Goal: Task Accomplishment & Management: Use online tool/utility

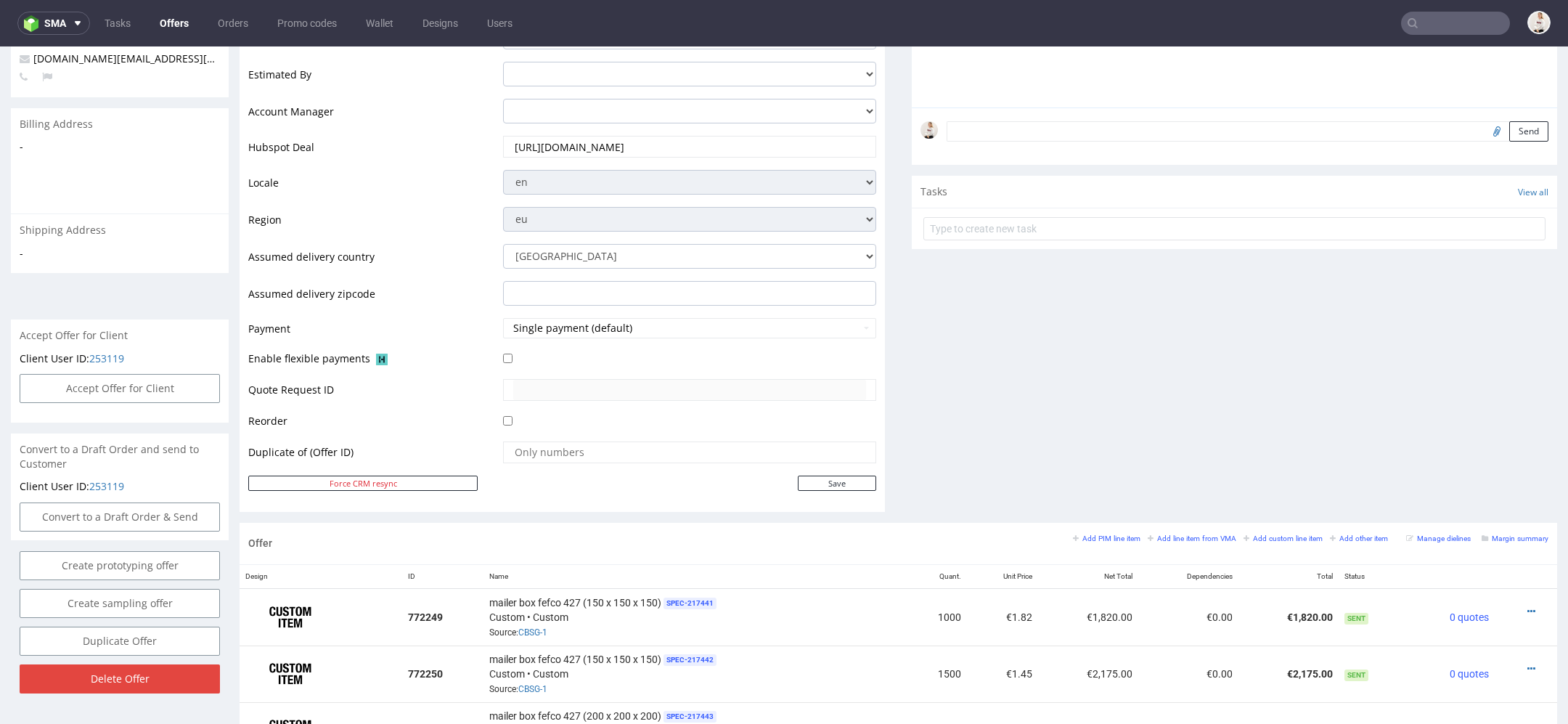
scroll to position [376, 0]
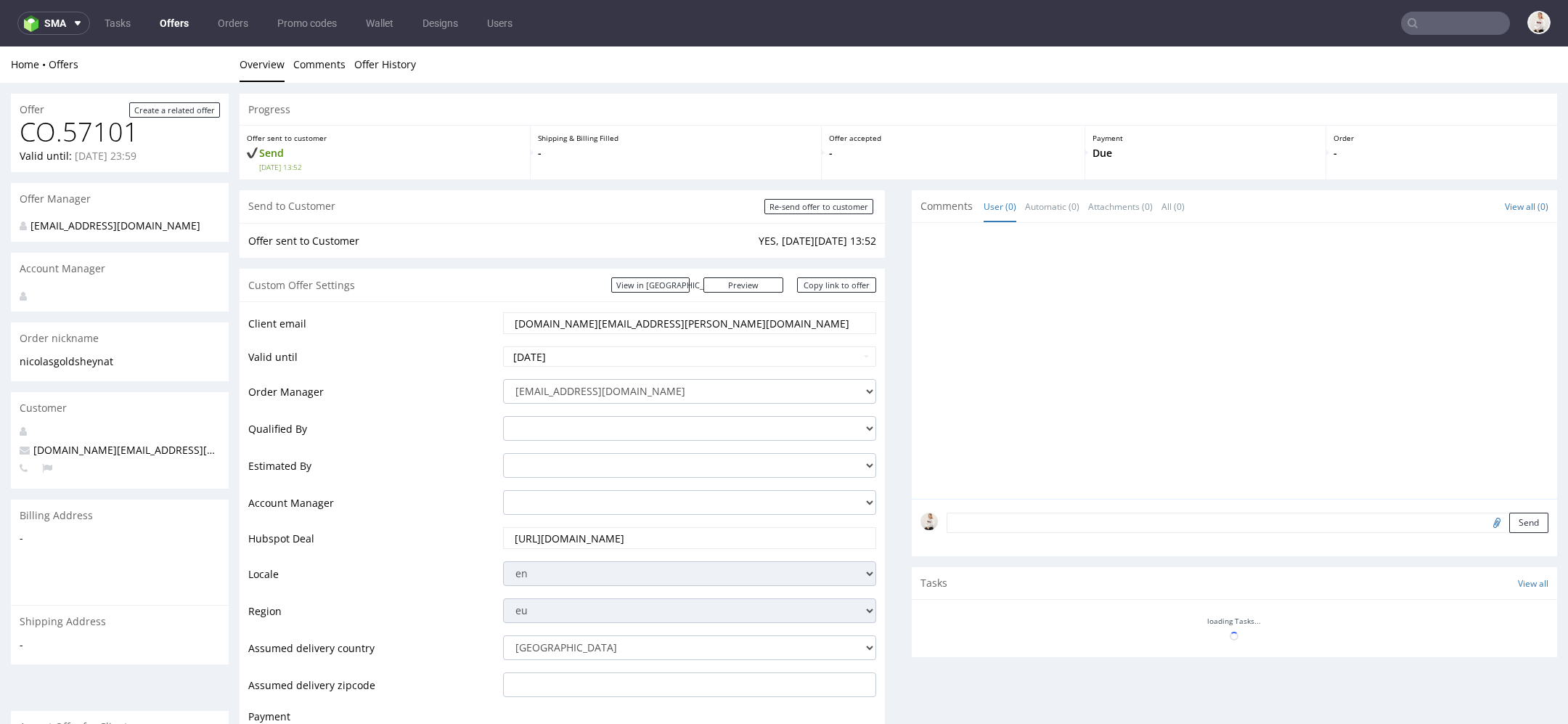
click at [171, 24] on link "Offers" at bounding box center [174, 23] width 46 height 23
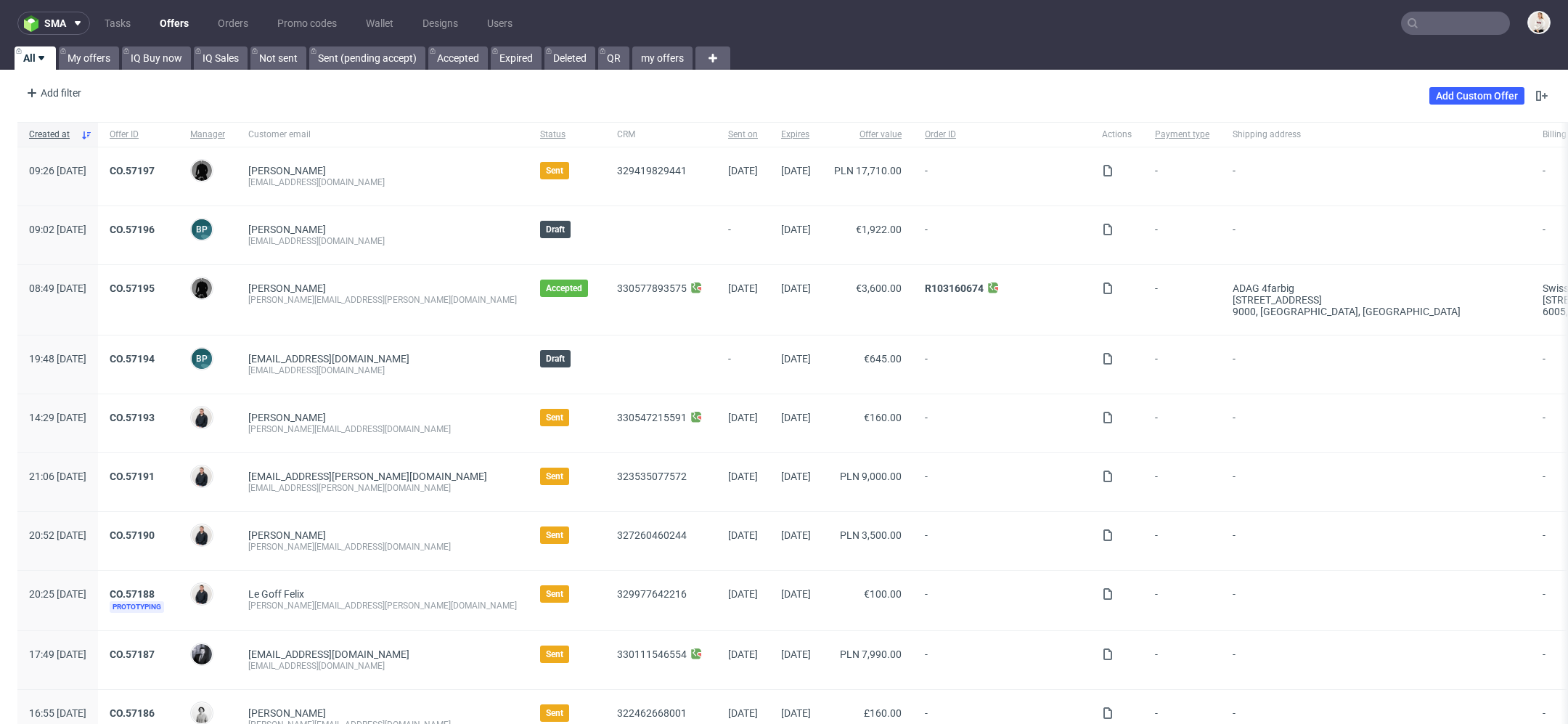
click at [175, 19] on link "Offers" at bounding box center [174, 23] width 46 height 23
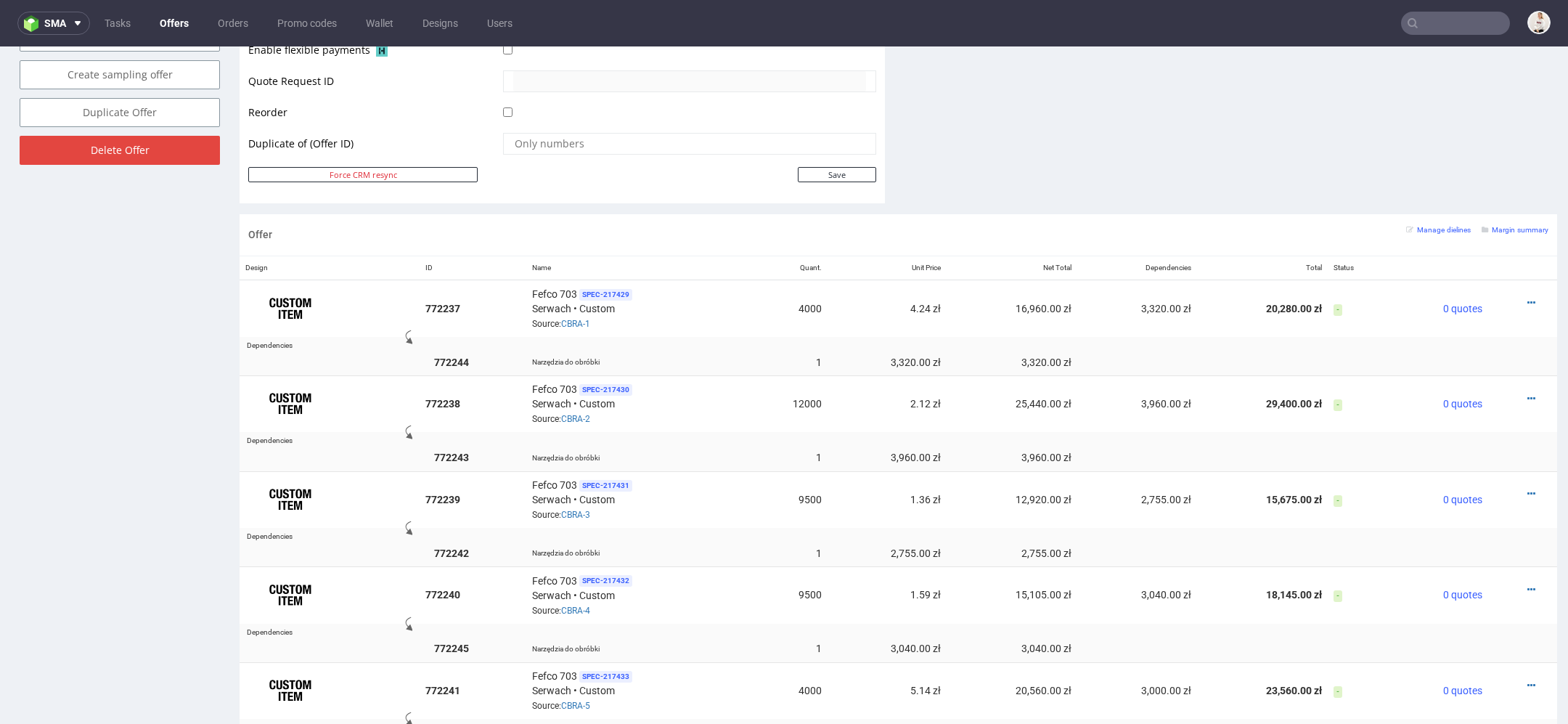
scroll to position [711, 0]
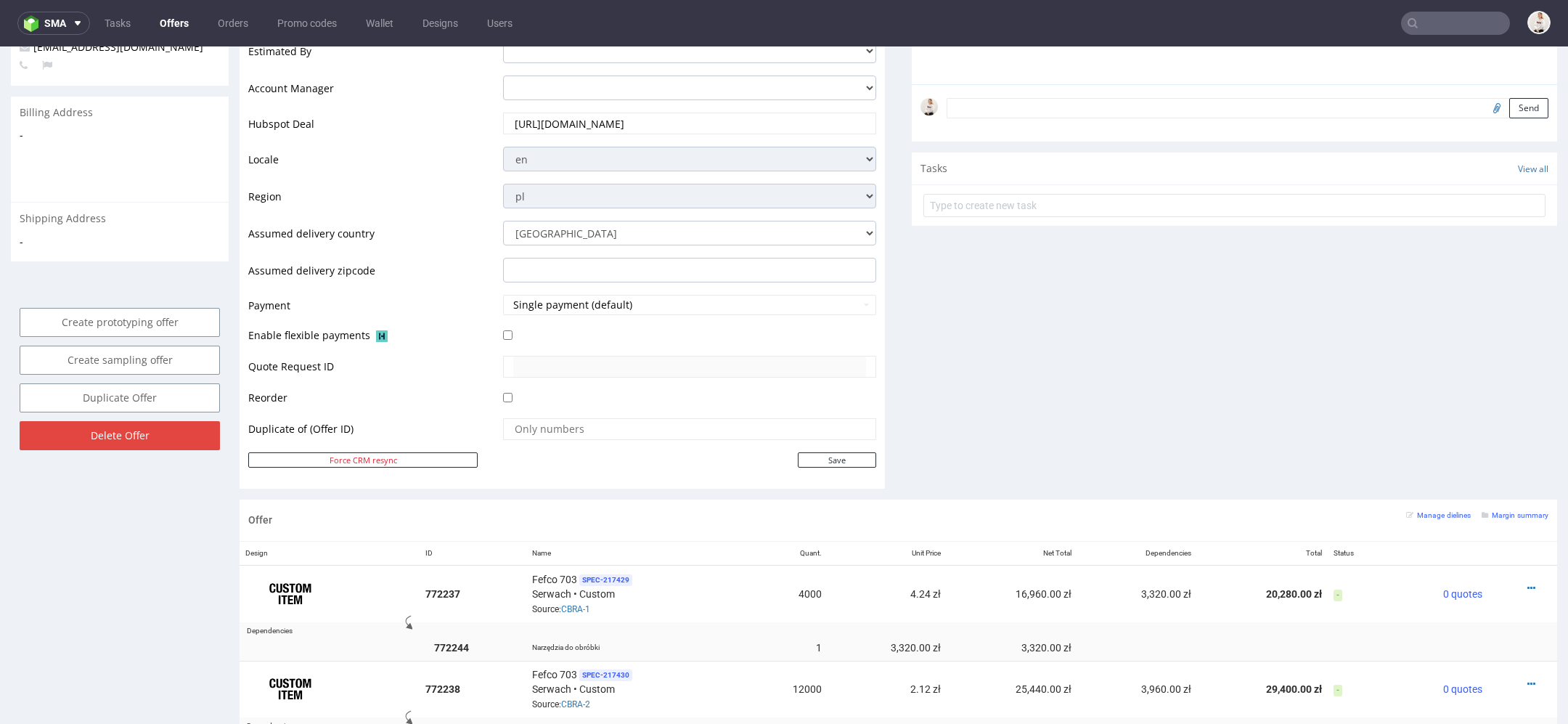
scroll to position [0, 0]
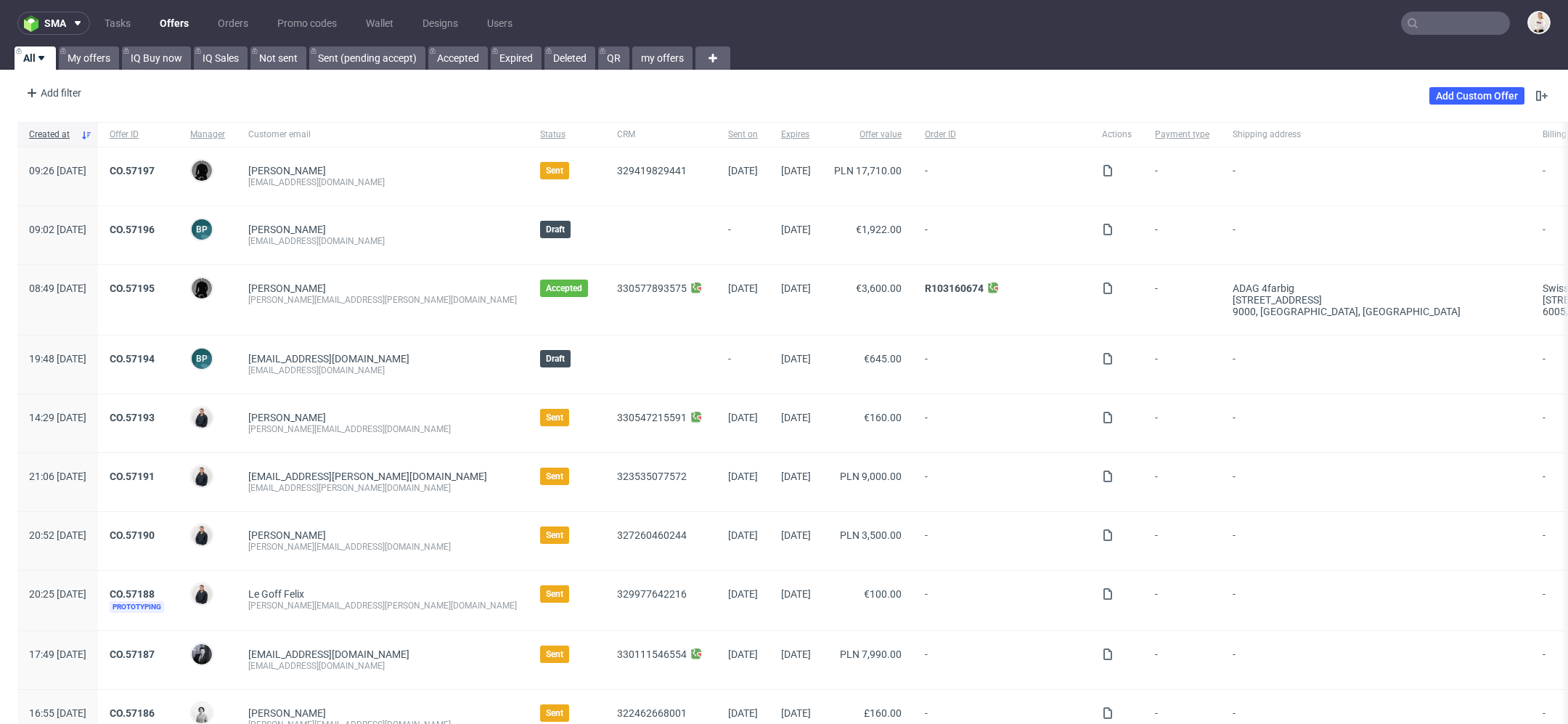
click at [1458, 29] on input "text" at bounding box center [1456, 23] width 109 height 23
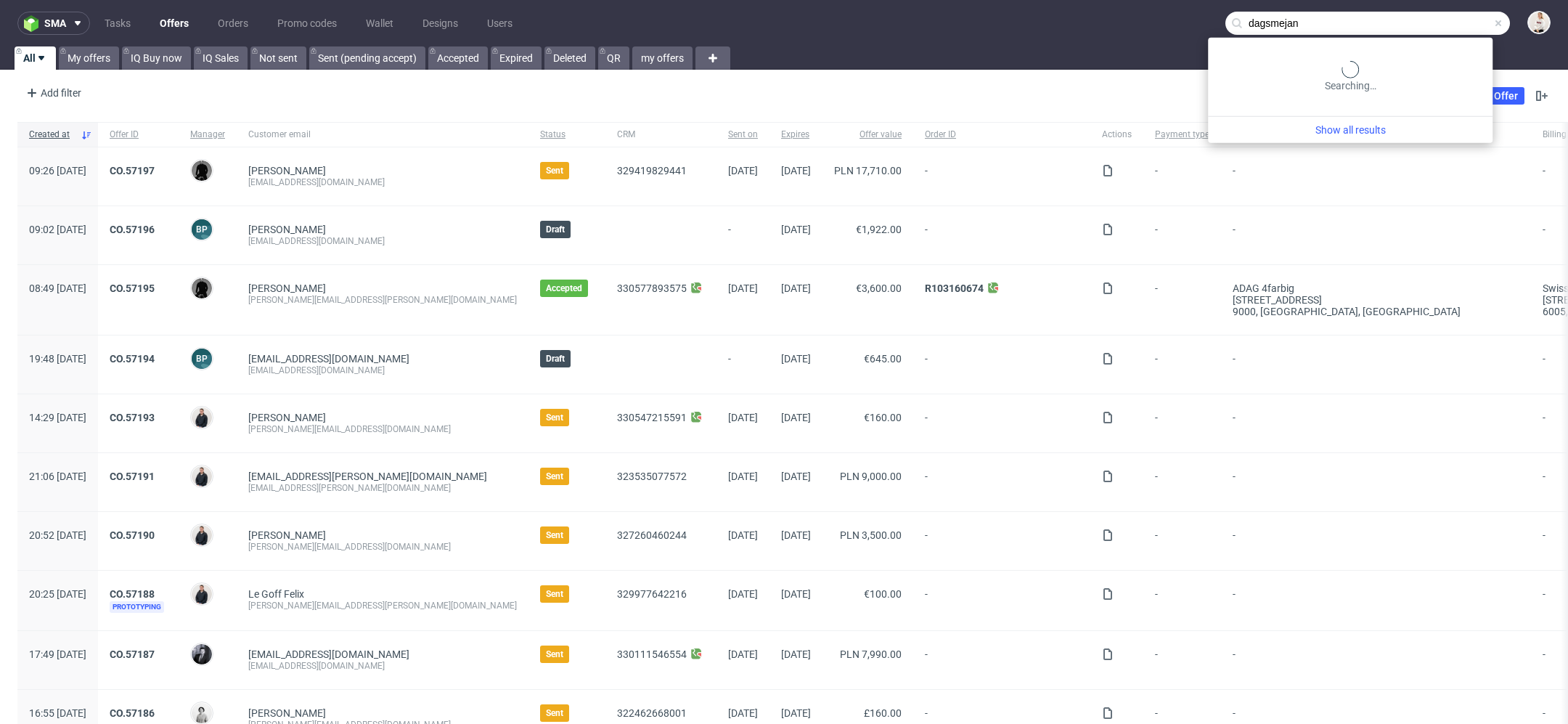
type input "dagsmejan"
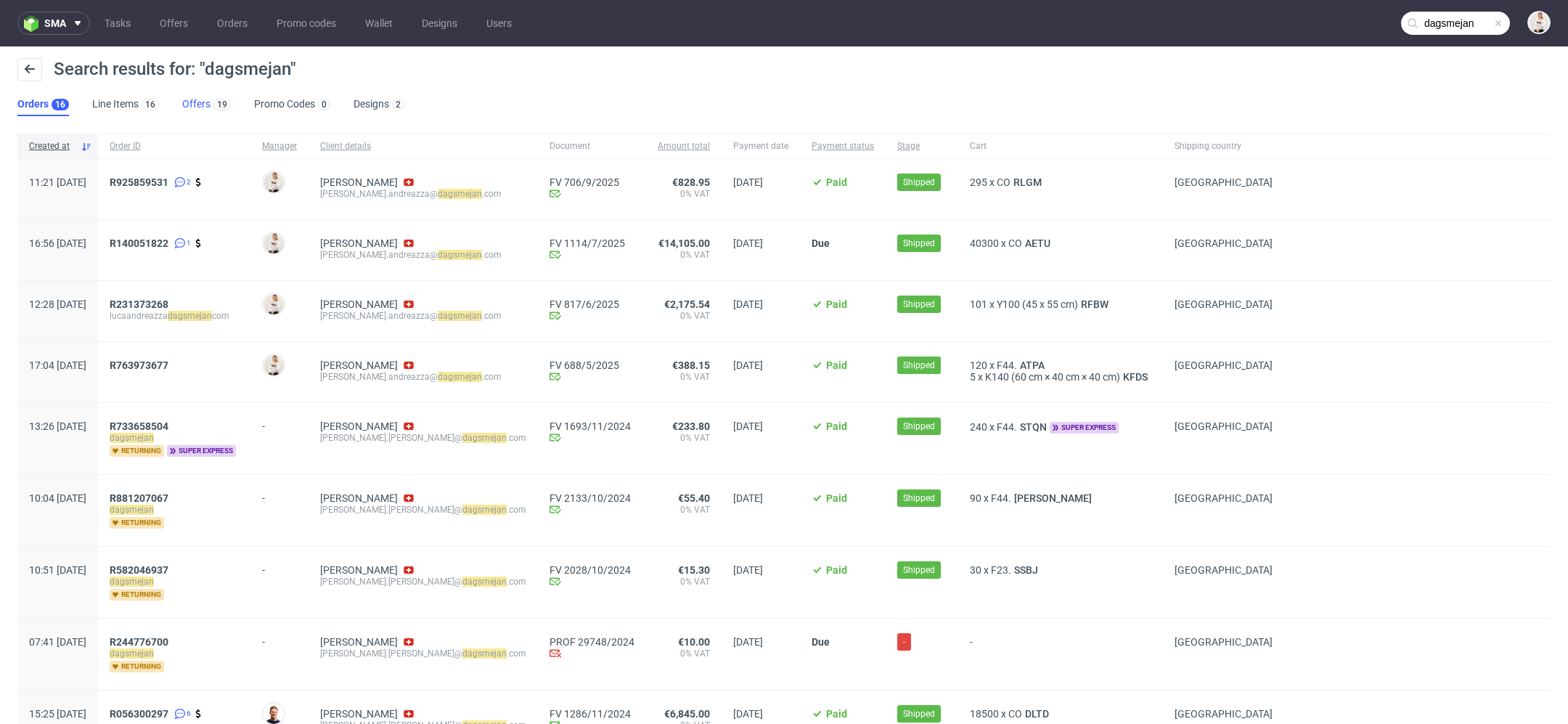
click at [208, 110] on link "Offers 19" at bounding box center [206, 105] width 49 height 23
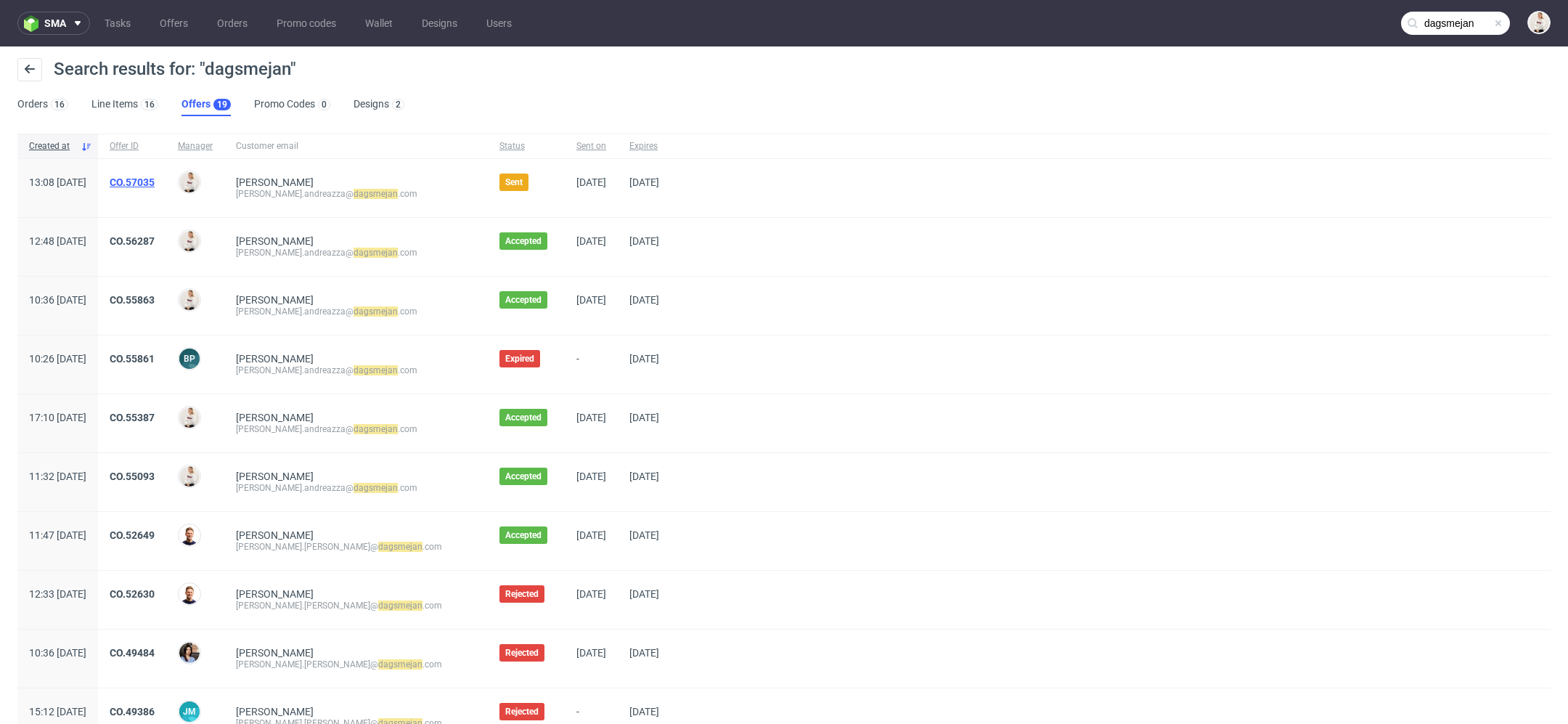
click at [154, 179] on link "CO.57035" at bounding box center [133, 182] width 45 height 12
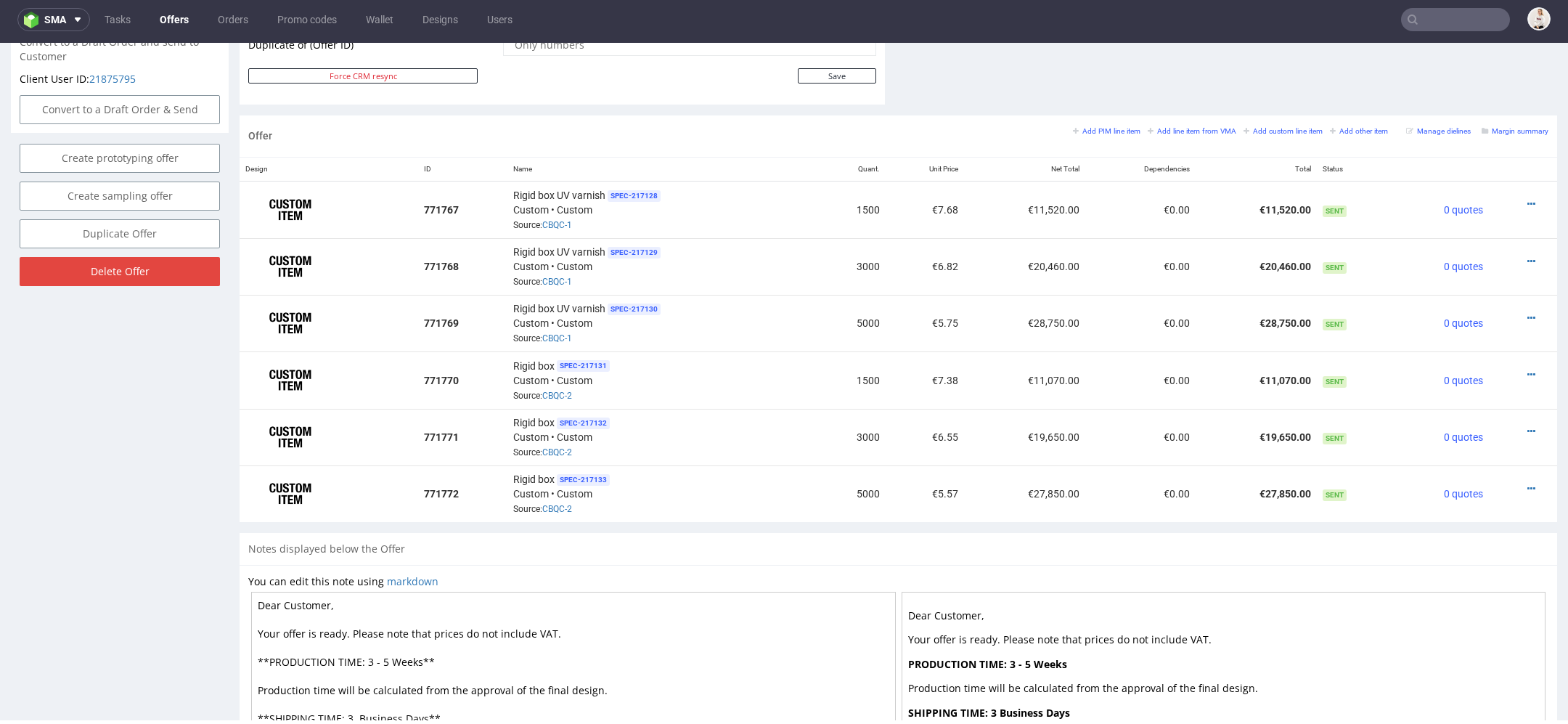
scroll to position [798, 0]
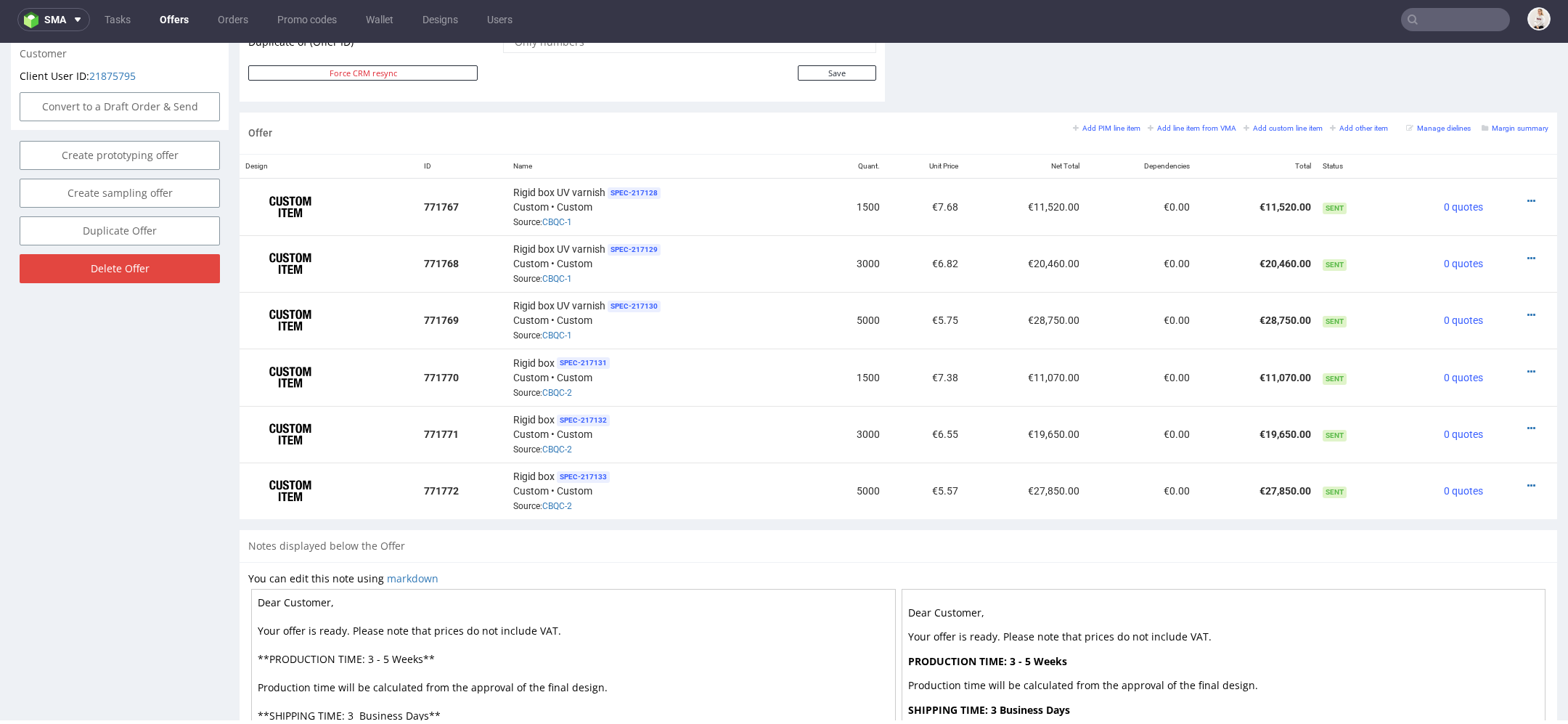
click at [1060, 530] on div "Notes displayed below the Offer" at bounding box center [899, 546] width 1318 height 32
click at [1528, 196] on icon at bounding box center [1532, 201] width 8 height 10
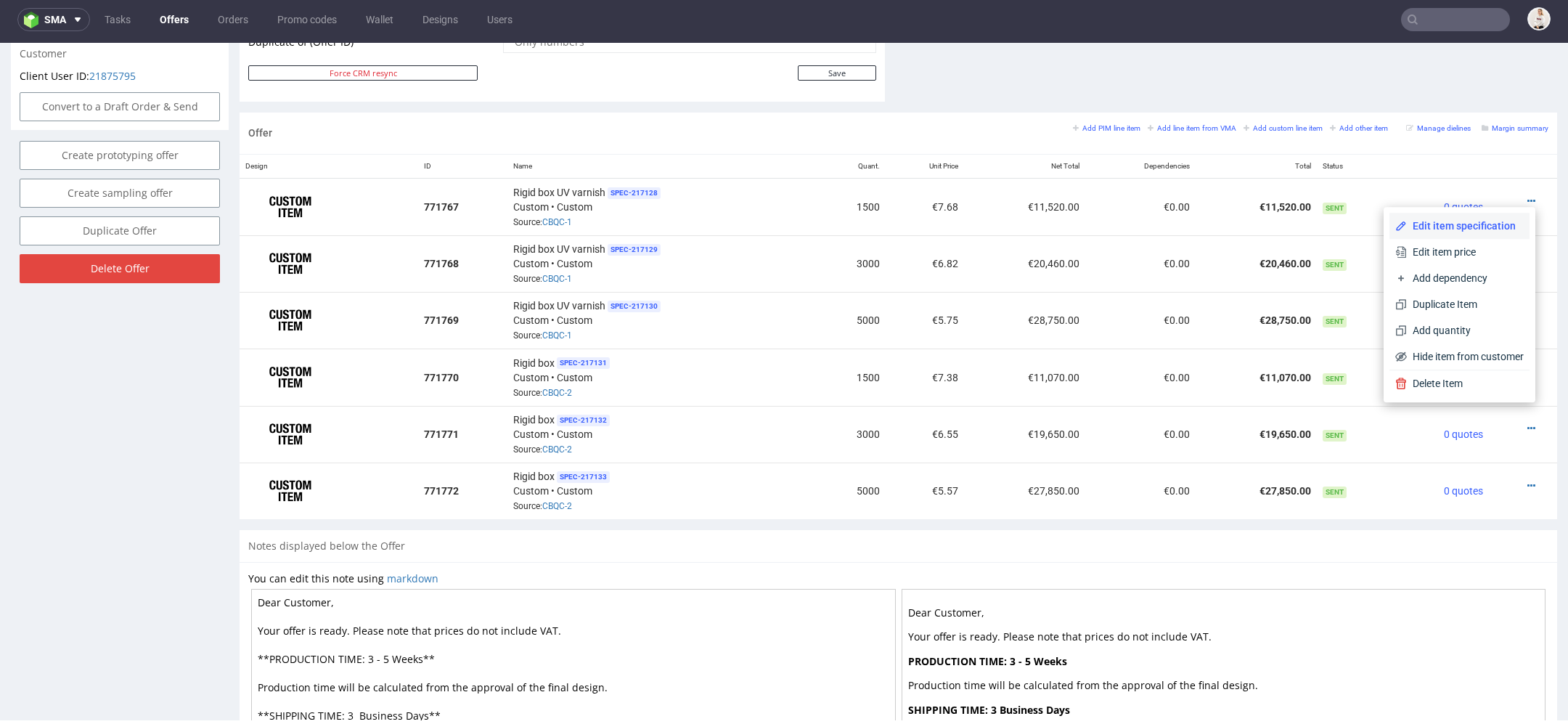
click at [1459, 227] on span "Edit item specification" at bounding box center [1465, 225] width 117 height 14
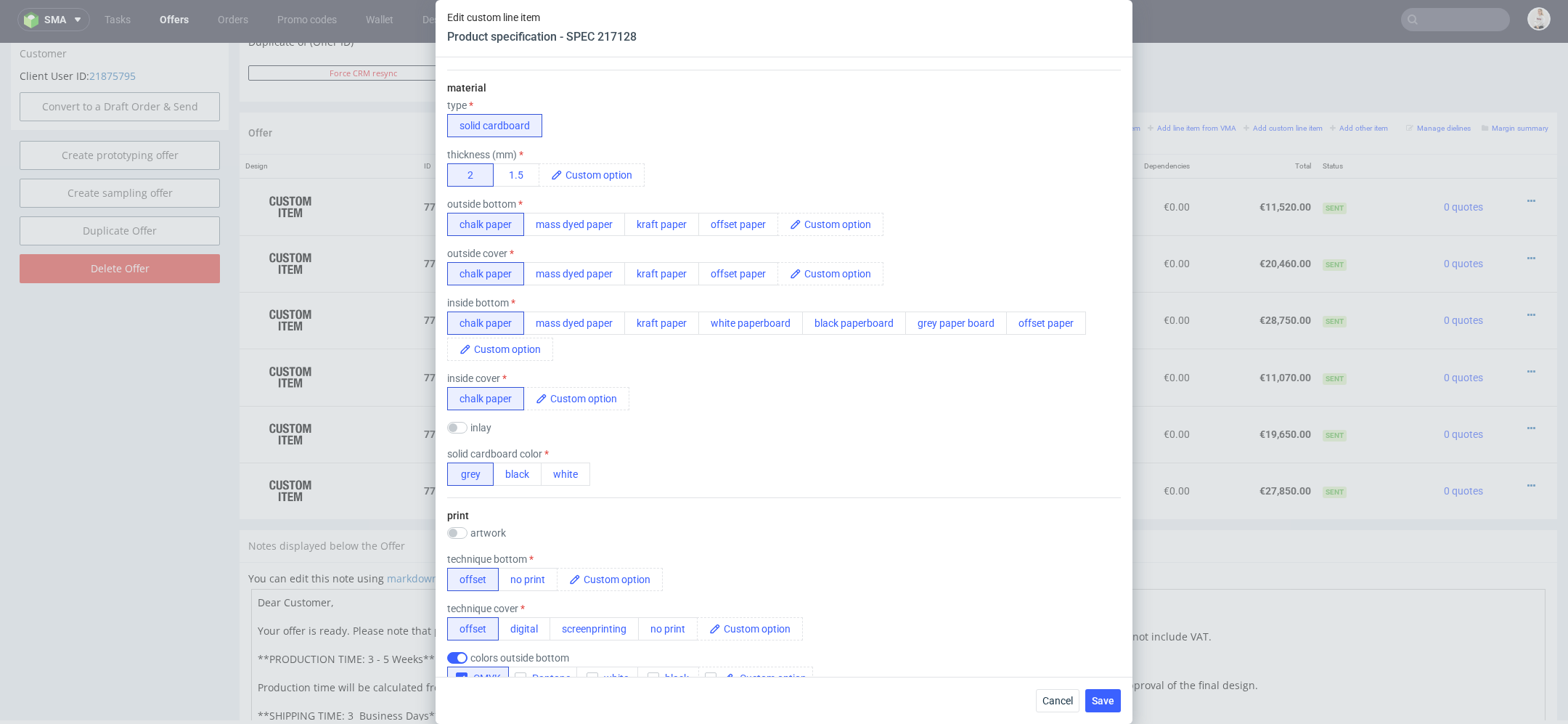
scroll to position [356, 0]
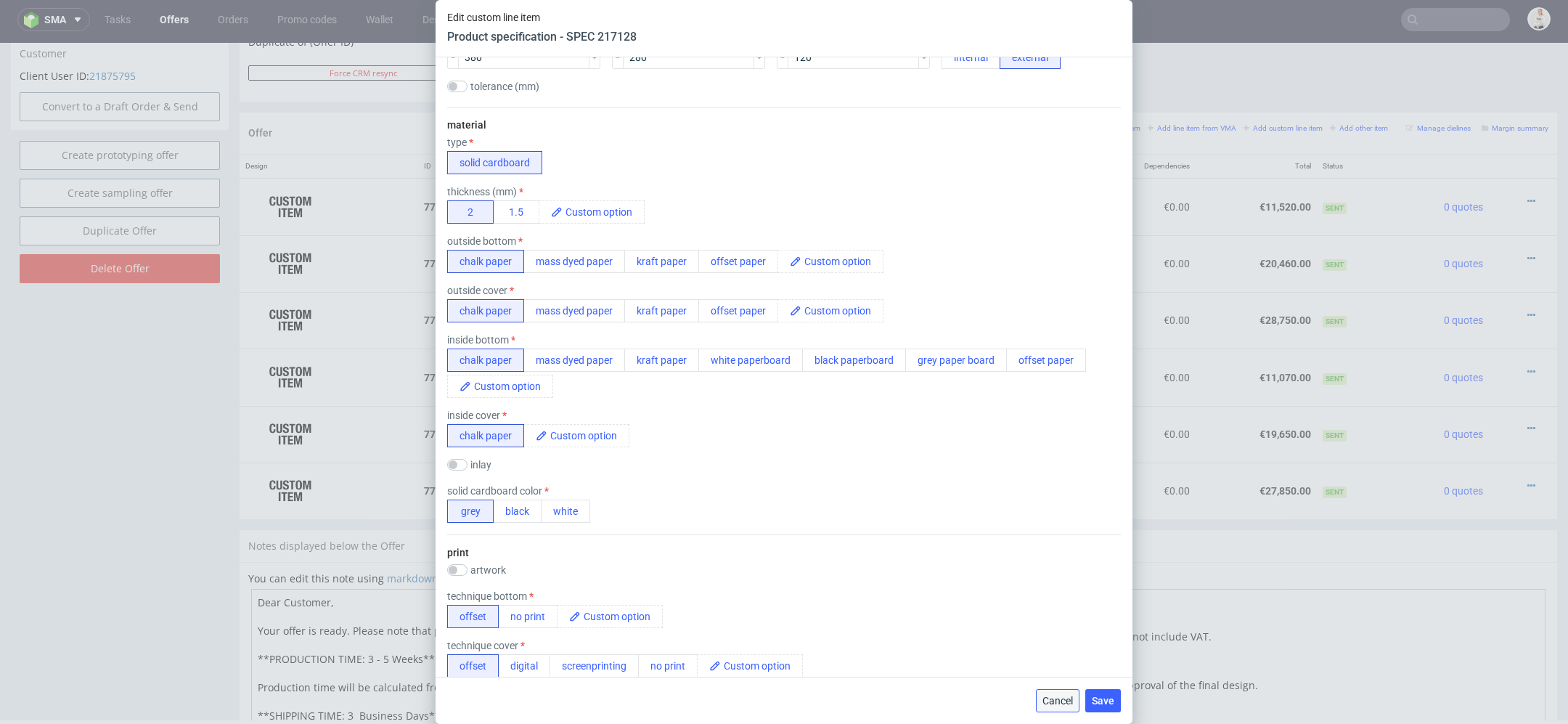
click at [1051, 697] on span "Cancel" at bounding box center [1058, 701] width 30 height 10
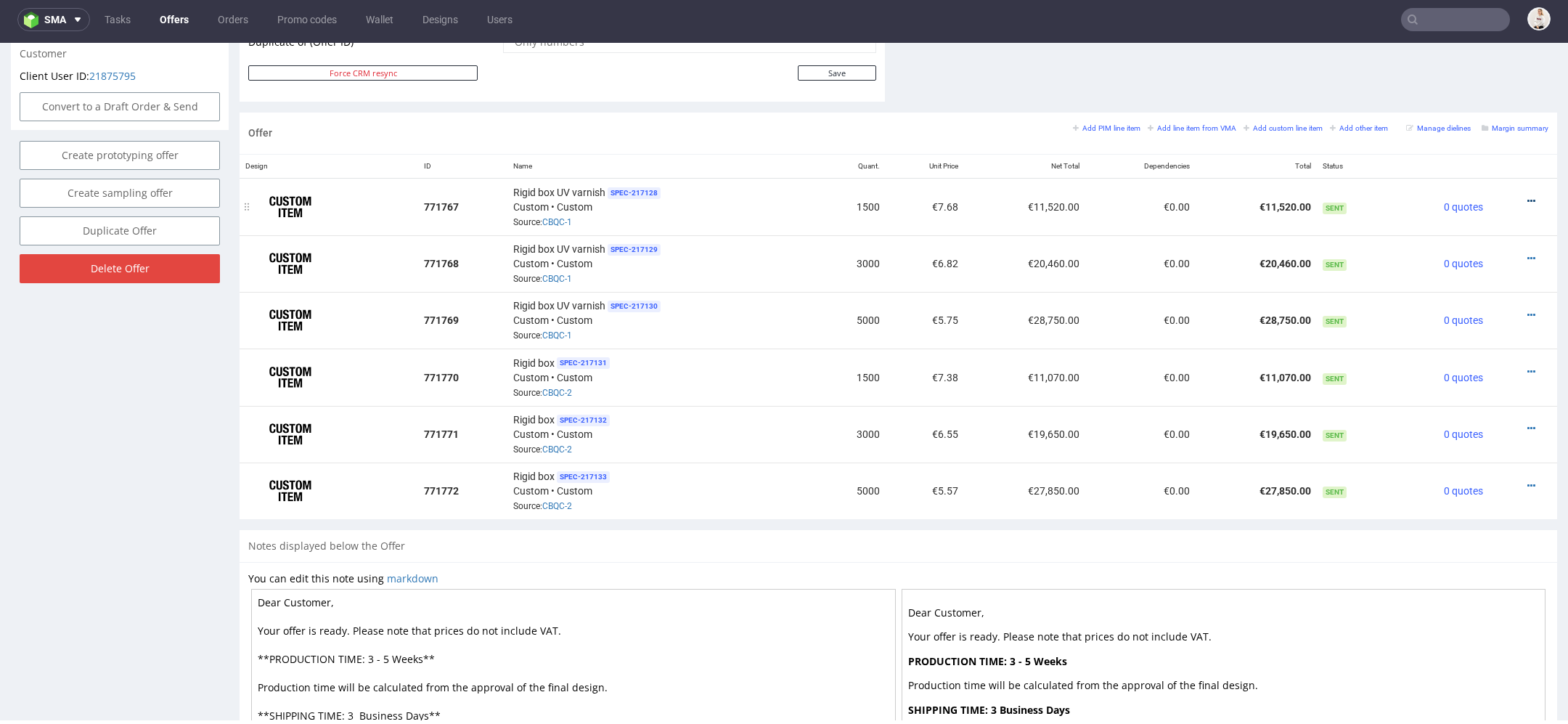
click at [1528, 196] on icon at bounding box center [1532, 201] width 8 height 10
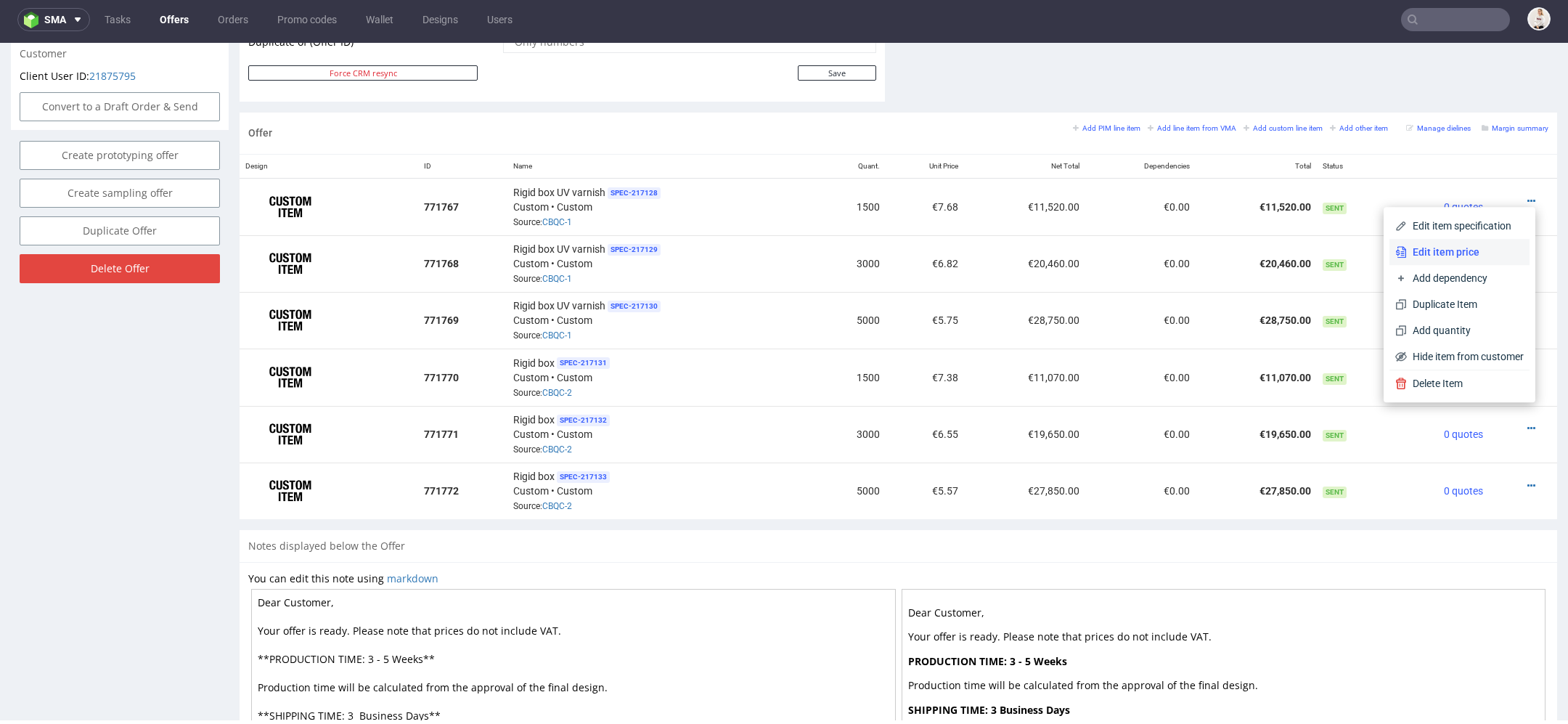
click at [1469, 256] on span "Edit item price" at bounding box center [1465, 252] width 117 height 14
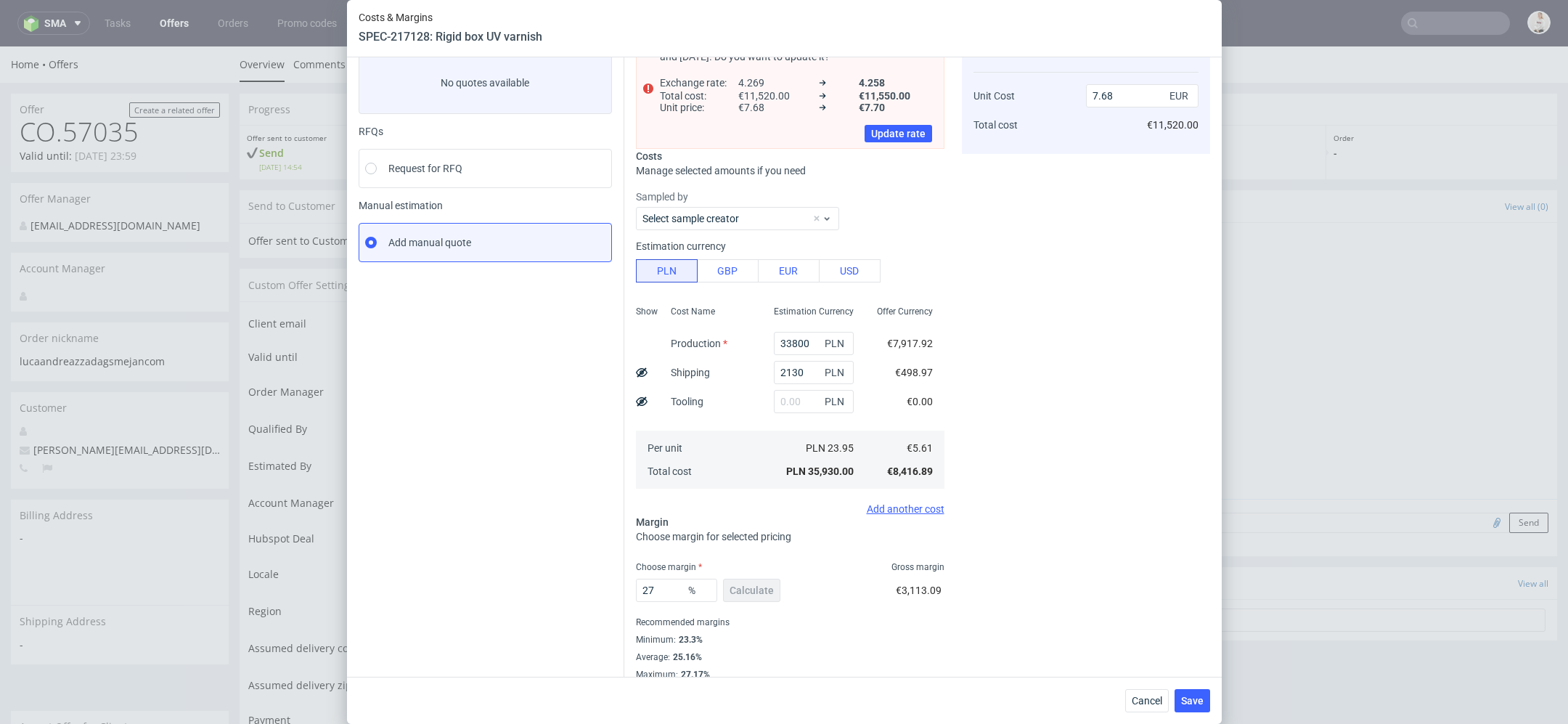
scroll to position [100, 0]
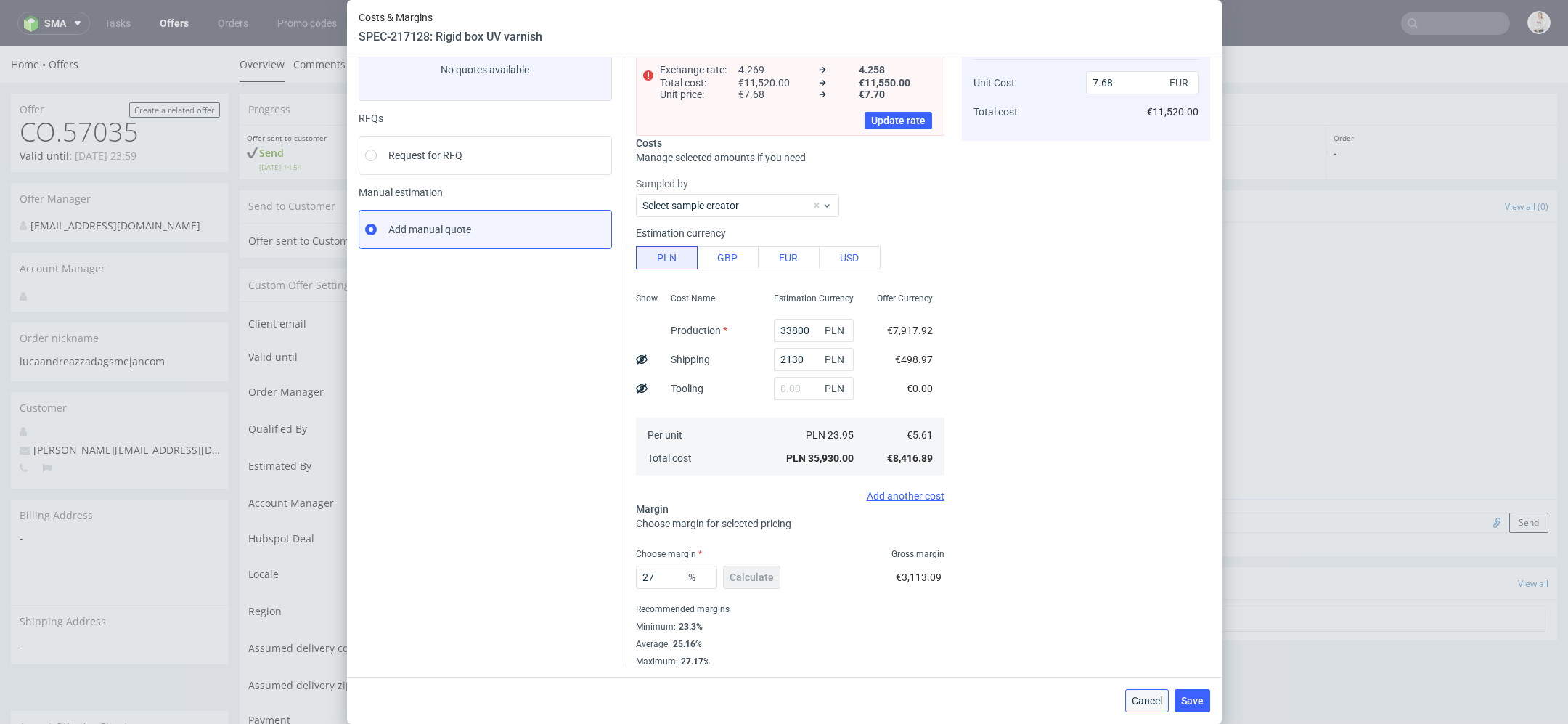
click at [1145, 695] on span "Cancel" at bounding box center [1147, 701] width 30 height 10
